Goal: Transaction & Acquisition: Purchase product/service

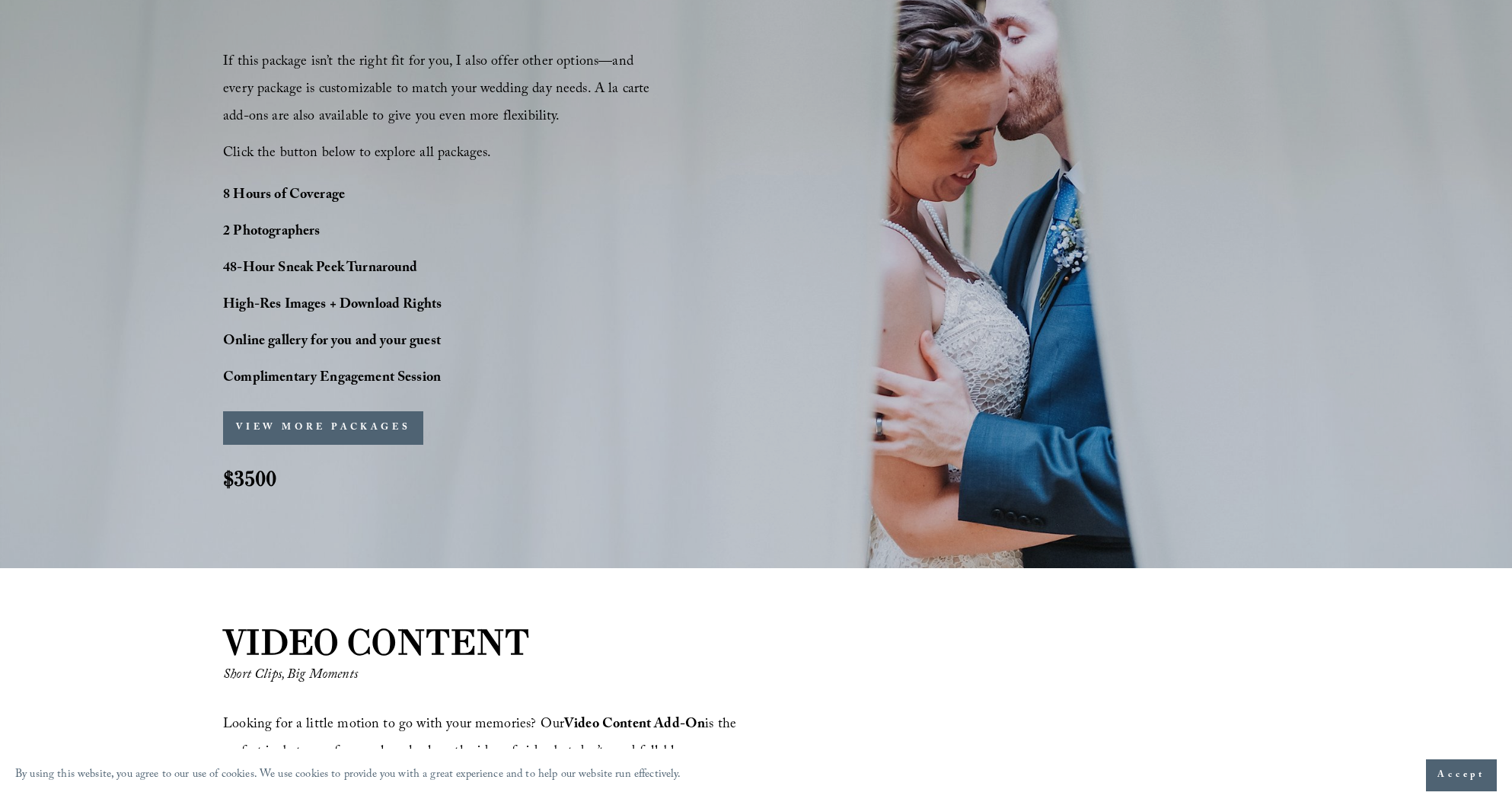
scroll to position [1204, 0]
drag, startPoint x: 389, startPoint y: 340, endPoint x: 459, endPoint y: 345, distance: 70.2
click at [457, 345] on p "Online gallery for you and your guest" at bounding box center [375, 341] width 305 height 27
click at [479, 346] on p "Online gallery for you and your guest" at bounding box center [375, 341] width 305 height 27
click at [388, 420] on button "VIEW MORE PACKAGES" at bounding box center [323, 426] width 200 height 33
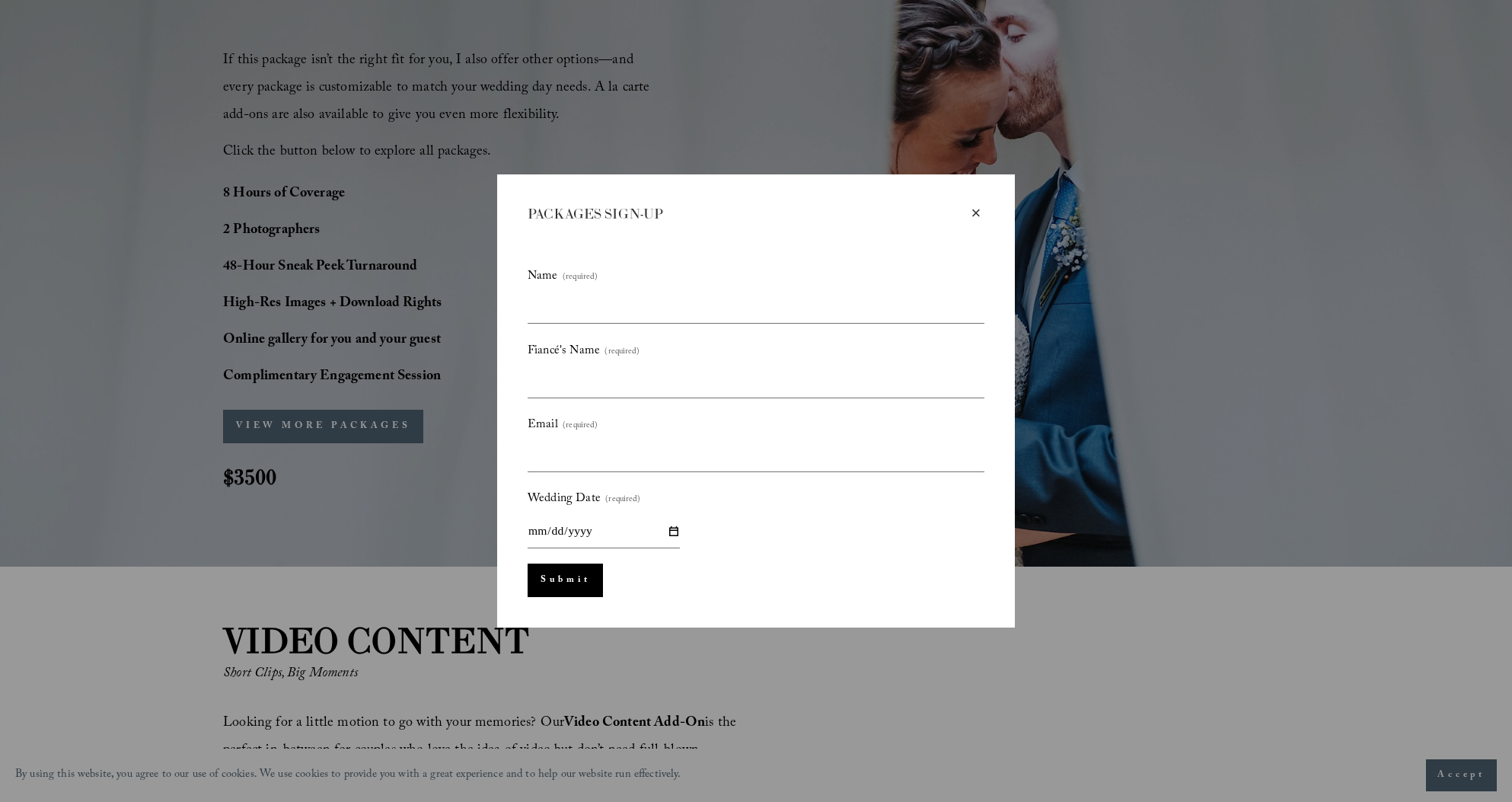
click at [970, 213] on div "×" at bounding box center [976, 213] width 17 height 17
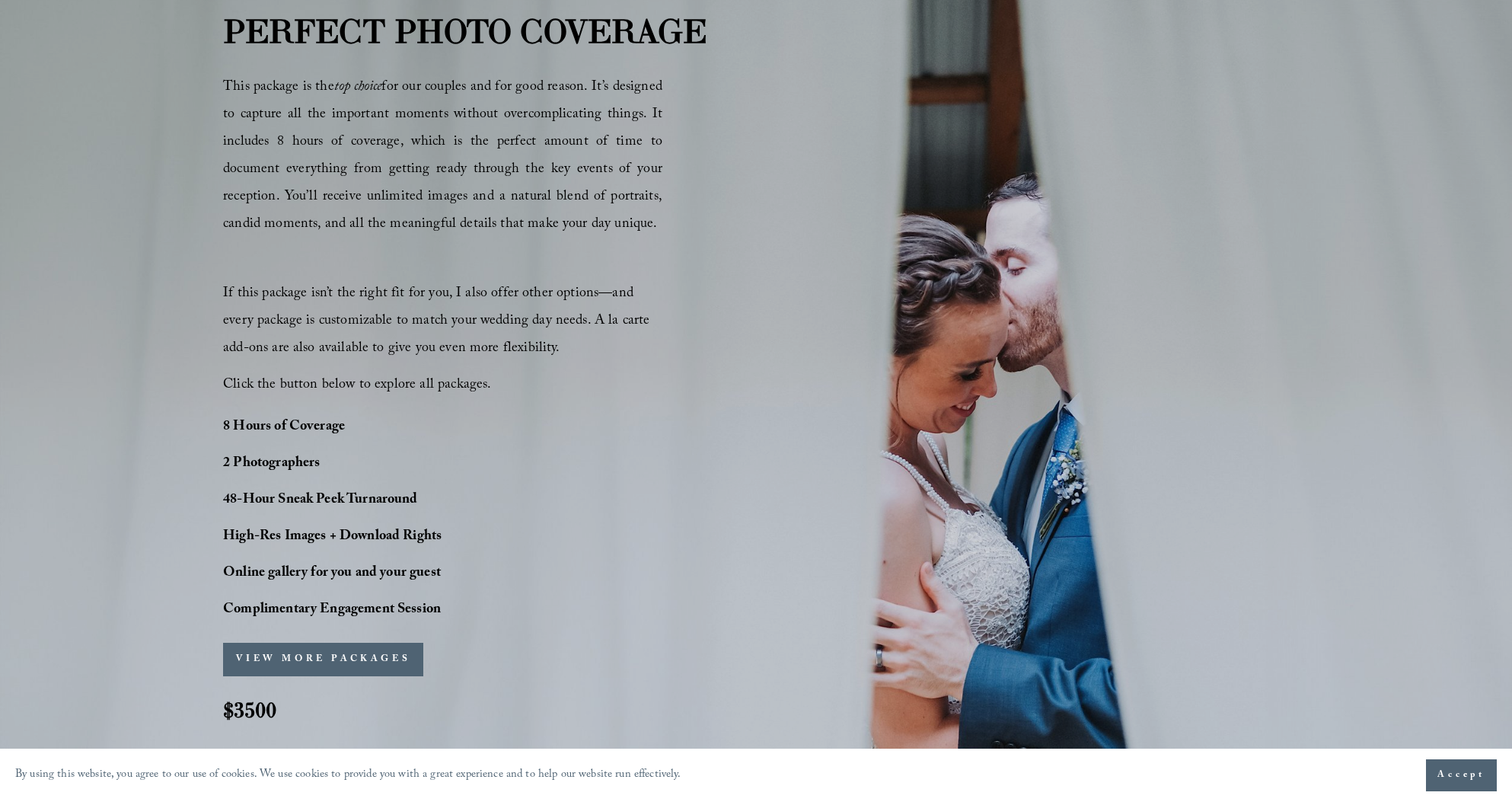
scroll to position [973, 0]
drag, startPoint x: 281, startPoint y: 604, endPoint x: 442, endPoint y: 596, distance: 161.2
click at [442, 596] on p "Complimentary Engagement Session" at bounding box center [375, 609] width 305 height 27
click at [444, 597] on p "Complimentary Engagement Session" at bounding box center [375, 609] width 305 height 27
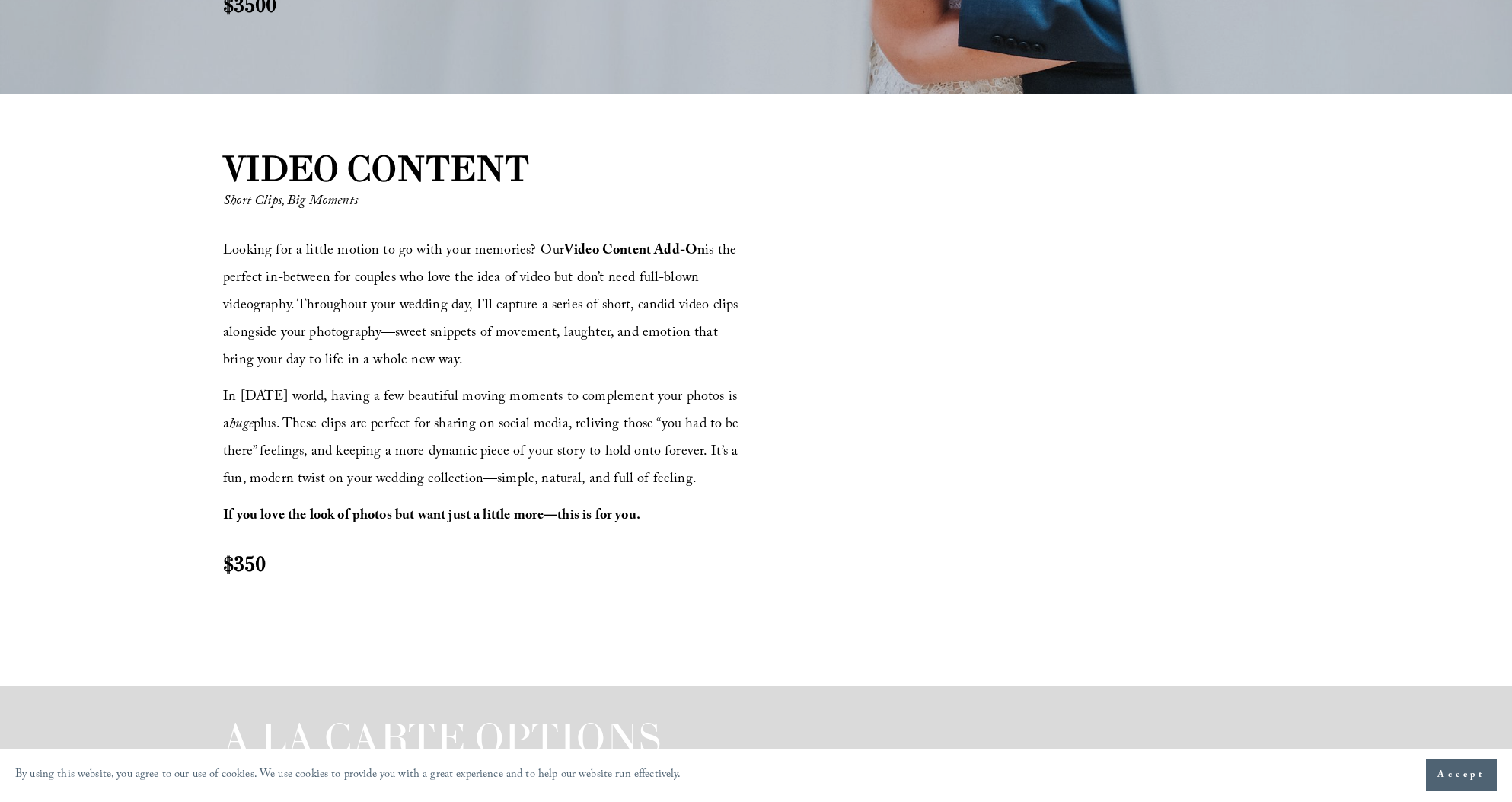
scroll to position [1661, 0]
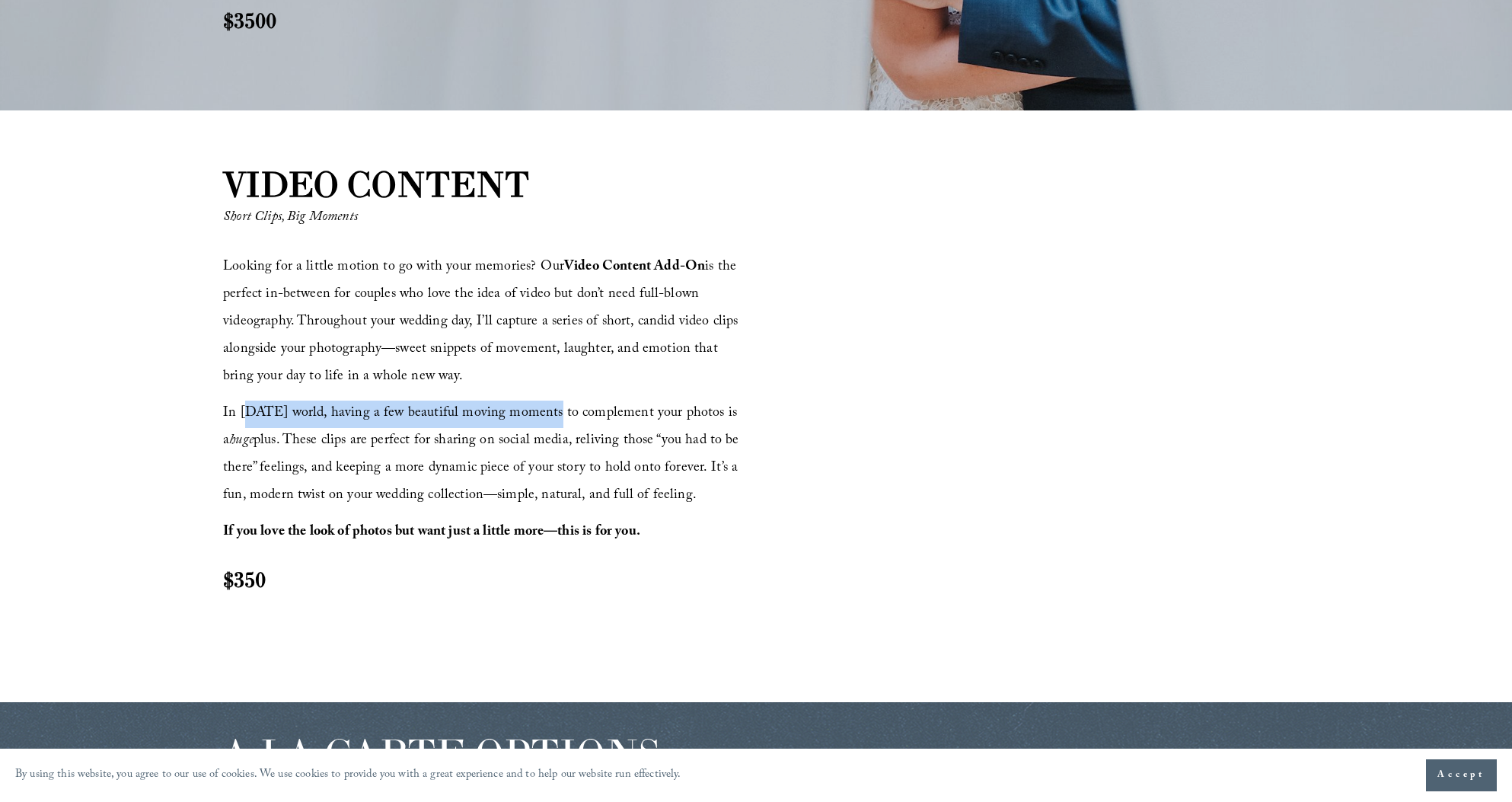
drag, startPoint x: 247, startPoint y: 417, endPoint x: 573, endPoint y: 469, distance: 330.1
click at [552, 438] on span "In [DATE] world, having a few beautiful moving moments to complement your photo…" at bounding box center [482, 455] width 520 height 106
click at [573, 469] on span "In [DATE] world, having a few beautiful moving moments to complement your photo…" at bounding box center [482, 455] width 520 height 106
